Goal: Navigation & Orientation: Find specific page/section

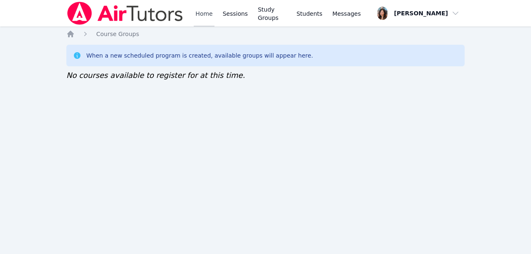
click at [200, 9] on link "Home" at bounding box center [204, 13] width 20 height 27
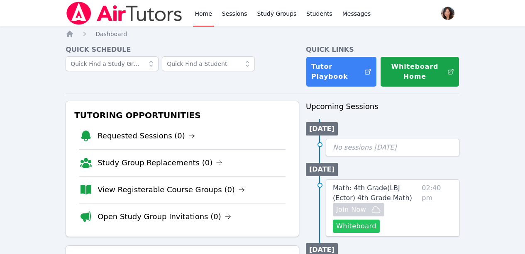
click at [365, 229] on button "Whiteboard" at bounding box center [356, 226] width 47 height 13
click at [357, 224] on button "Whiteboard" at bounding box center [356, 226] width 47 height 13
click at [265, 45] on h4 "Quick Schedule" at bounding box center [183, 50] width 234 height 10
click at [267, 46] on h4 "Quick Schedule" at bounding box center [183, 50] width 234 height 10
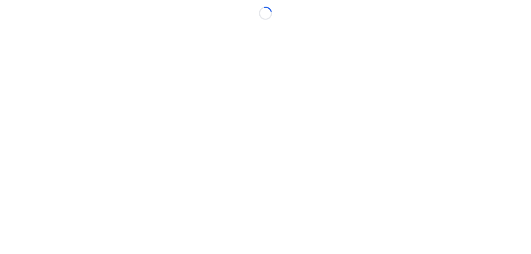
click at [269, 46] on body "Loading..." at bounding box center [265, 127] width 531 height 254
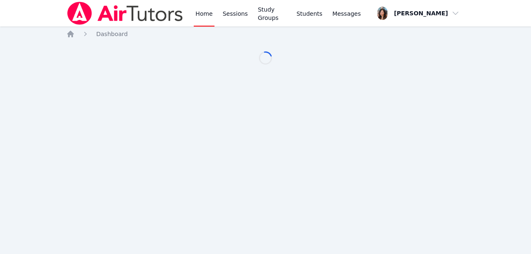
click at [274, 19] on link "Study Groups" at bounding box center [272, 13] width 32 height 27
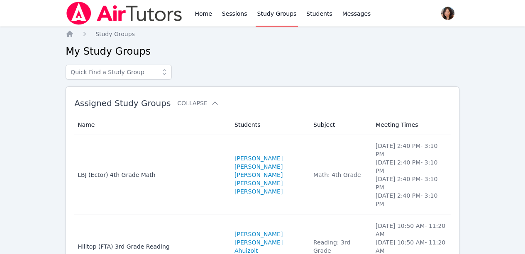
click at [466, 63] on div "Home Sessions Study Groups Students Messages Open user menu Grace Chu Open main…" at bounding box center [262, 184] width 525 height 369
click at [204, 14] on link "Home" at bounding box center [203, 13] width 20 height 27
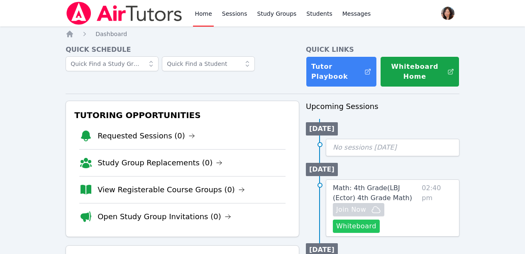
click at [368, 225] on button "Whiteboard" at bounding box center [356, 226] width 47 height 13
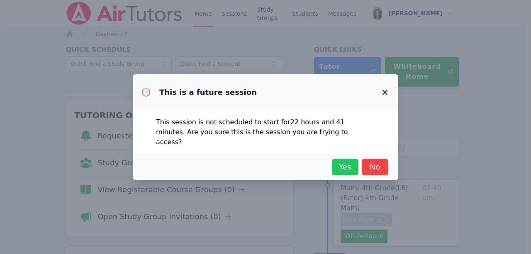
click at [339, 163] on span "Yes" at bounding box center [345, 167] width 18 height 12
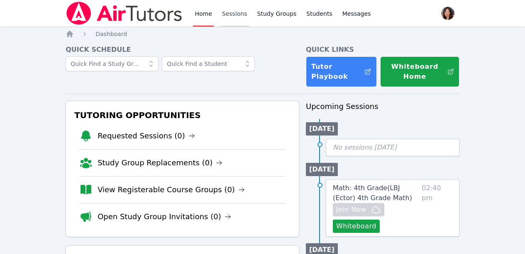
click at [224, 11] on link "Sessions" at bounding box center [234, 13] width 29 height 27
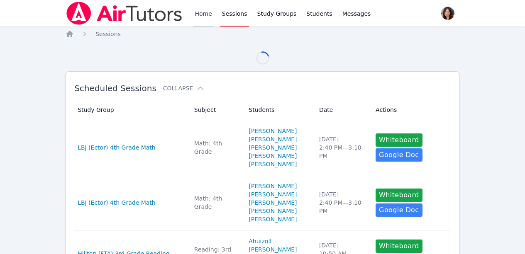
click at [208, 15] on link "Home" at bounding box center [203, 13] width 20 height 27
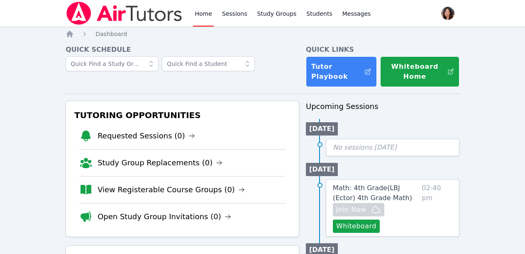
click at [208, 15] on link "Home" at bounding box center [203, 13] width 20 height 27
